Goal: Task Accomplishment & Management: Manage account settings

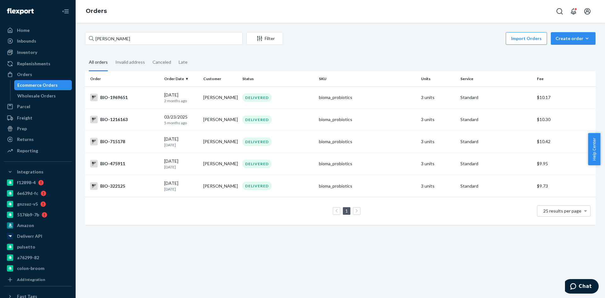
click at [126, 35] on input "[PERSON_NAME]" at bounding box center [164, 38] width 158 height 13
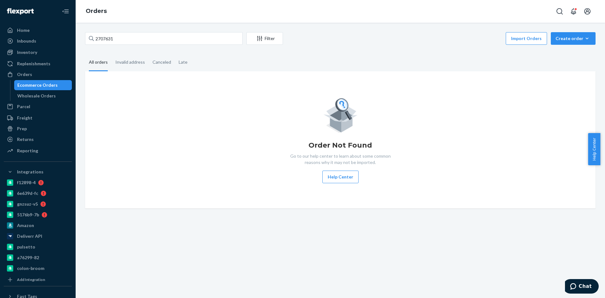
drag, startPoint x: 103, startPoint y: 39, endPoint x: 79, endPoint y: 39, distance: 23.6
click at [79, 39] on div "2707631 Filter Import Orders Create order Ecommerce order Removal order All ord…" at bounding box center [341, 160] width 530 height 275
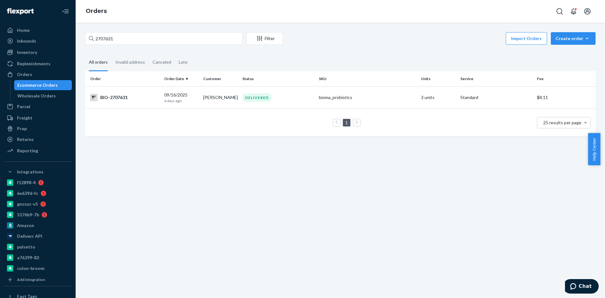
type input "2707631"
click at [38, 85] on div "Ecommerce Orders" at bounding box center [37, 85] width 40 height 6
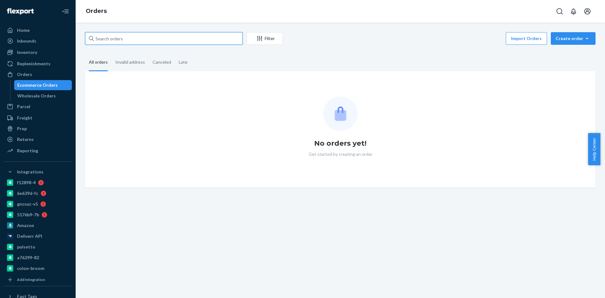
click at [120, 37] on input "text" at bounding box center [164, 38] width 158 height 13
paste input "Shannon Hutsob"
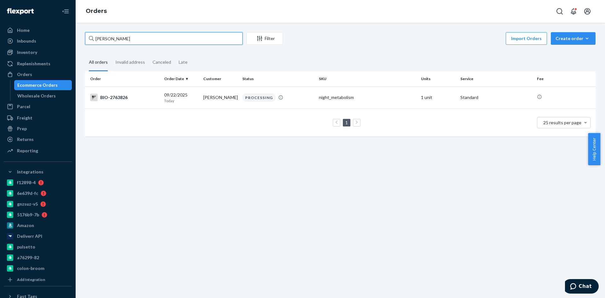
click at [104, 37] on input "Shannon Hutsob" at bounding box center [164, 38] width 158 height 13
type input "Shannon Hutsob"
click at [106, 96] on div "BIO-2763826" at bounding box center [124, 98] width 69 height 8
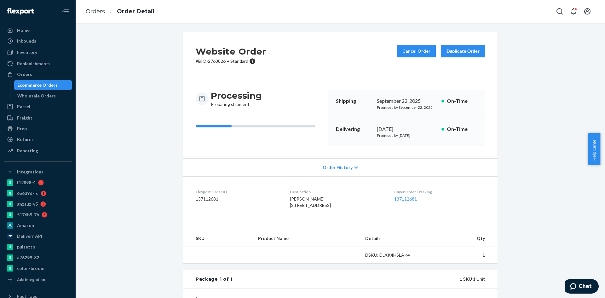
click at [217, 63] on p "# BIO-2763826 • Standard" at bounding box center [231, 61] width 71 height 6
copy p "2763826"
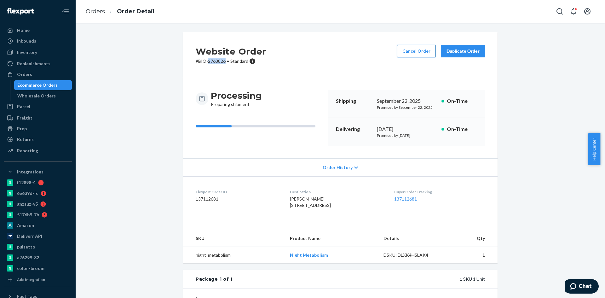
click at [420, 53] on button "Cancel Order" at bounding box center [416, 51] width 39 height 13
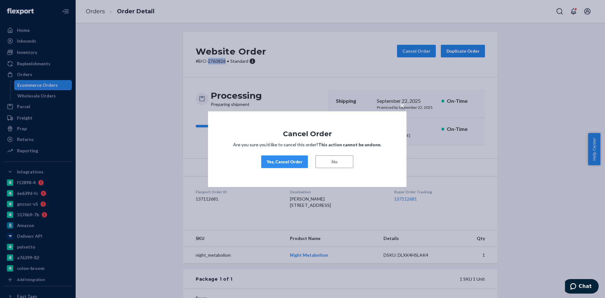
click at [272, 160] on div "Yes, Cancel Order" at bounding box center [285, 162] width 36 height 6
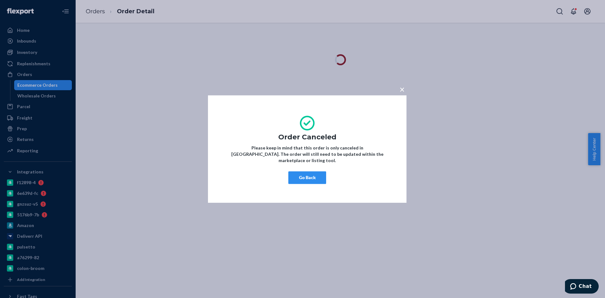
click at [317, 171] on button "Go Back" at bounding box center [308, 177] width 38 height 13
